Goal: Task Accomplishment & Management: Use online tool/utility

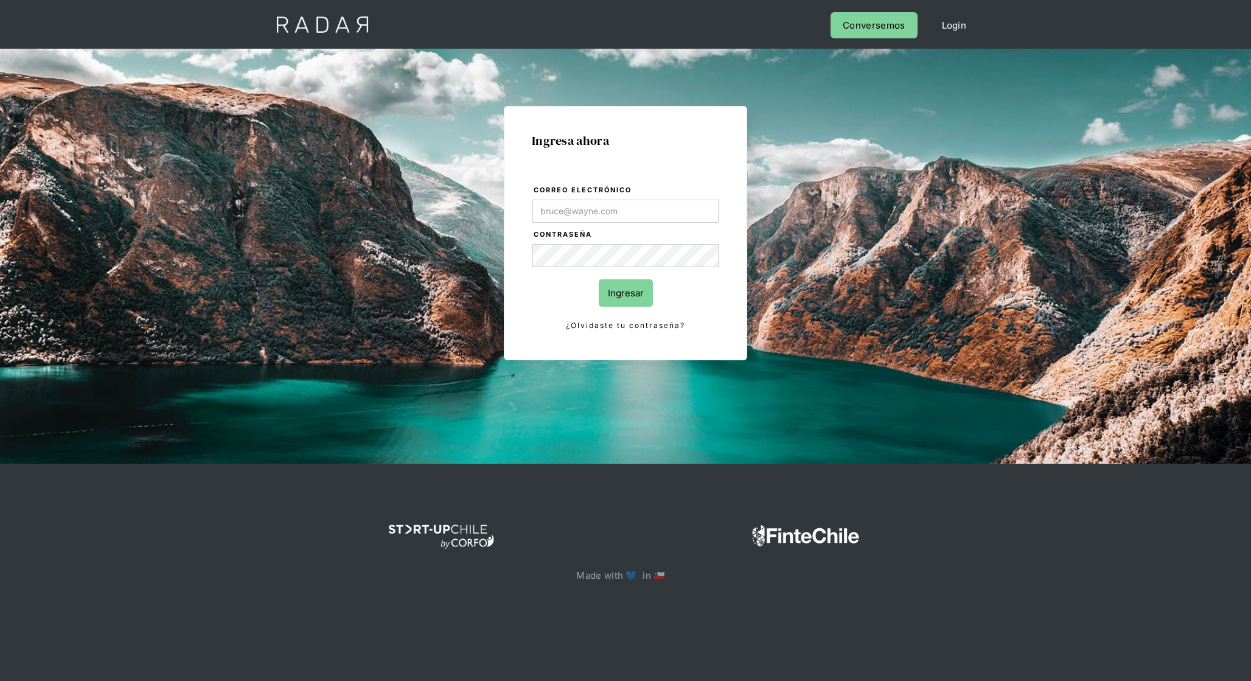
click at [631, 211] on input "Correo electrónico" at bounding box center [626, 211] width 186 height 23
type input "[EMAIL_ADDRESS][DOMAIN_NAME]"
click at [623, 295] on input "Ingresar" at bounding box center [626, 292] width 54 height 27
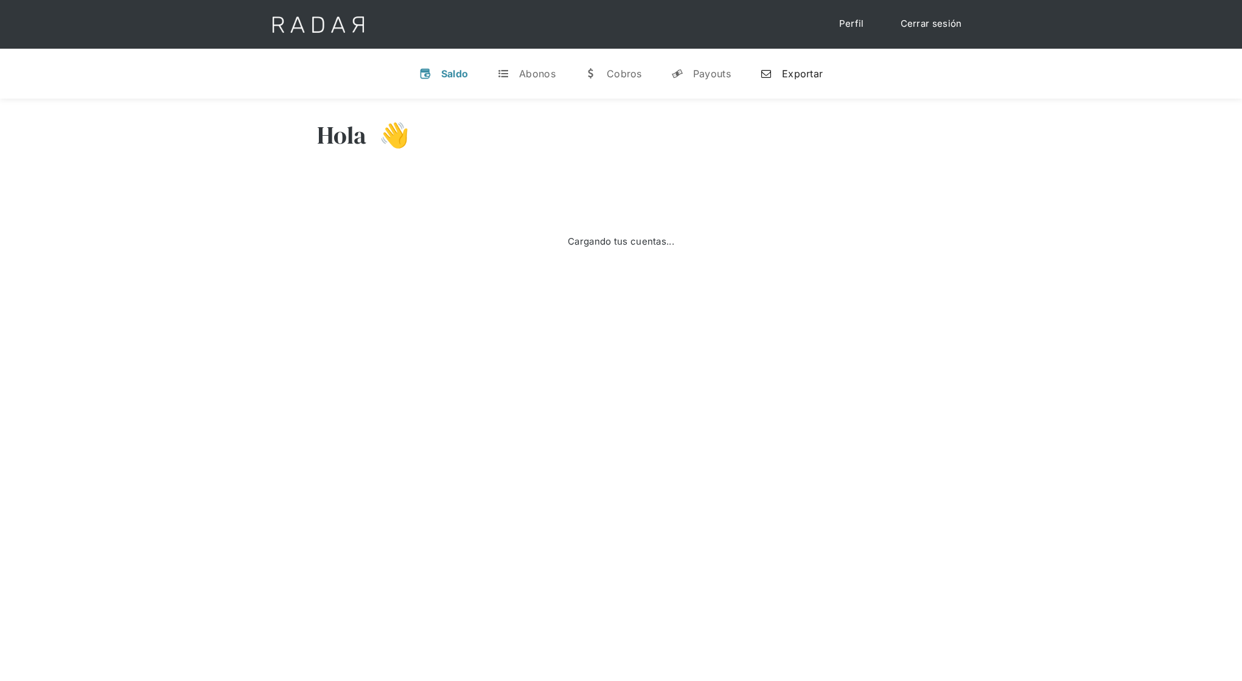
click at [822, 66] on link "n Exportar" at bounding box center [791, 74] width 82 height 32
select select "bamboo-payments"
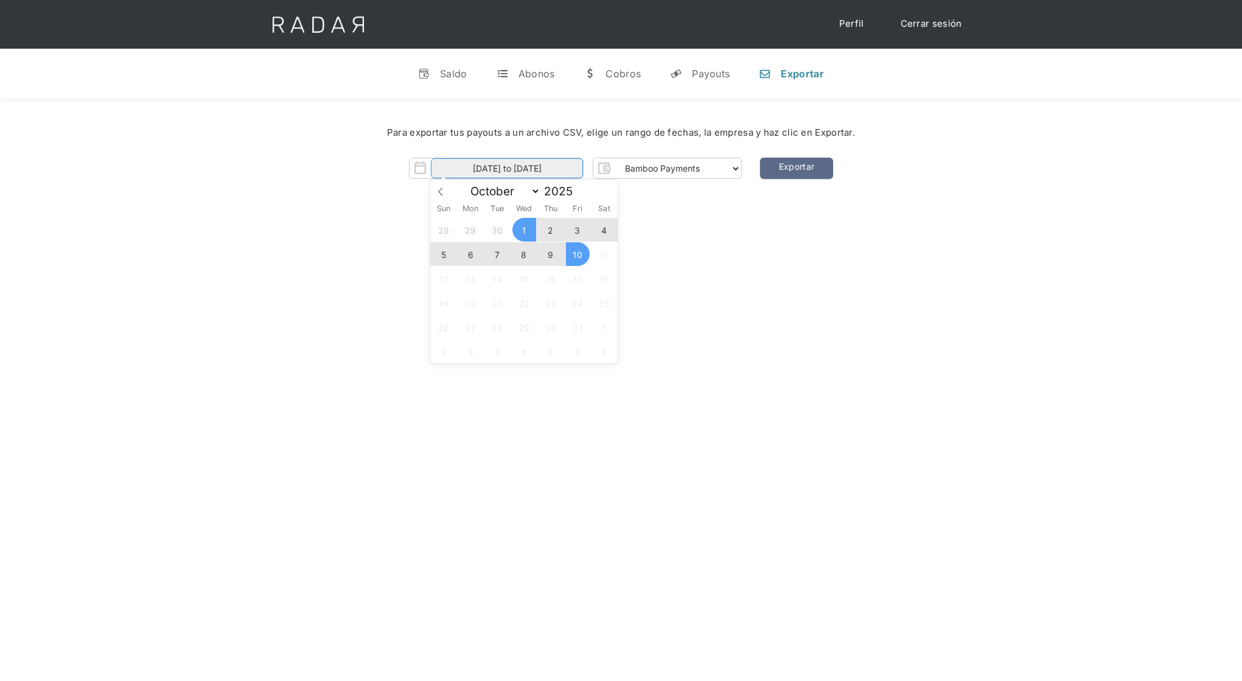
click at [540, 170] on input "01-10-2025 to 10-10-2025" at bounding box center [507, 168] width 152 height 20
click at [504, 251] on span "7" at bounding box center [498, 254] width 24 height 24
click at [580, 251] on span "10" at bounding box center [578, 254] width 24 height 24
type input "07-10-2025 to 10-10-2025"
click at [774, 169] on link "Exportar" at bounding box center [796, 168] width 73 height 21
